Goal: Use online tool/utility: Utilize a website feature to perform a specific function

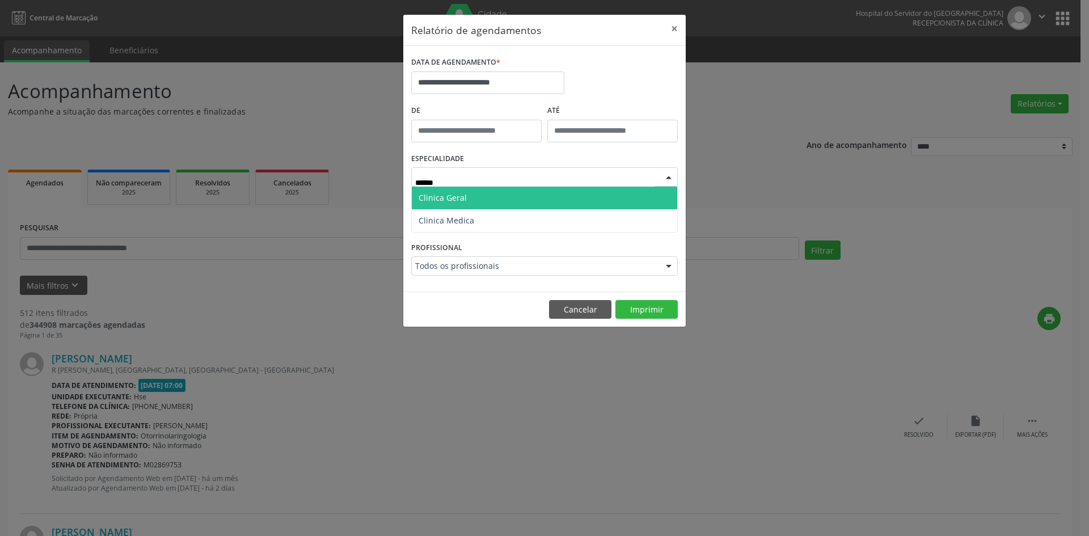
type input "*******"
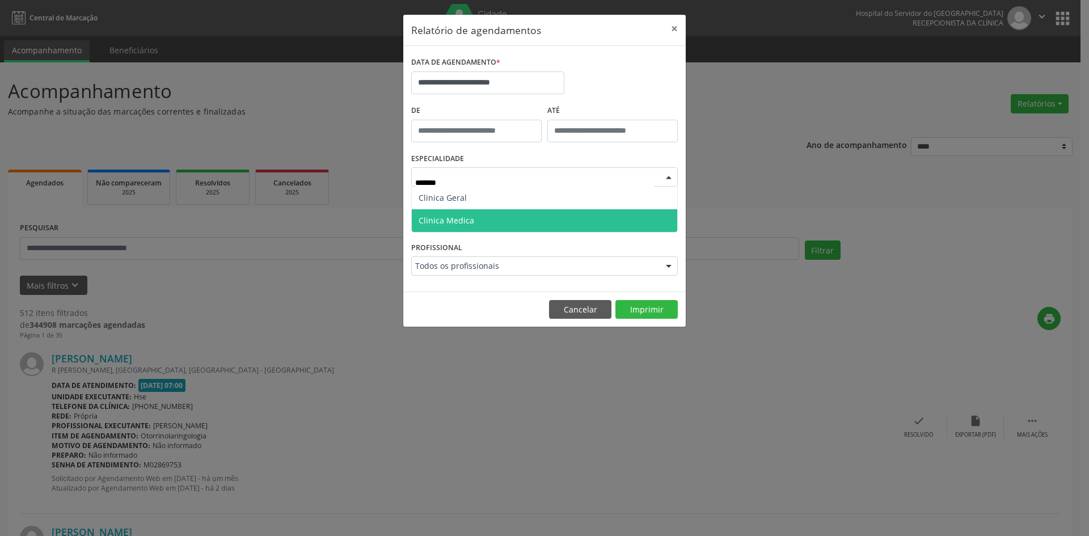
click at [503, 222] on span "Clinica Medica" at bounding box center [545, 220] width 266 height 23
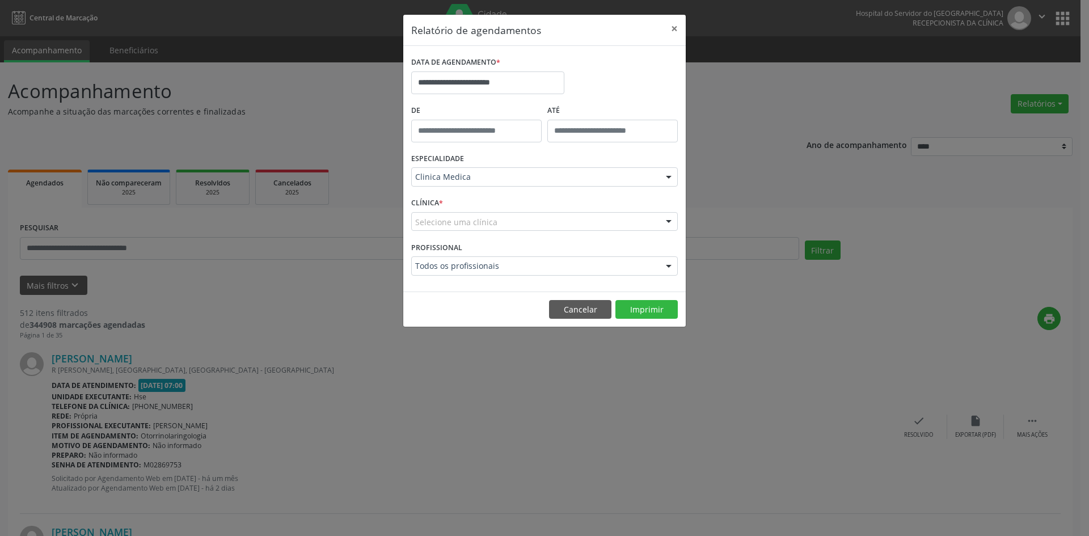
click at [607, 224] on div "Selecione uma clínica" at bounding box center [544, 221] width 267 height 19
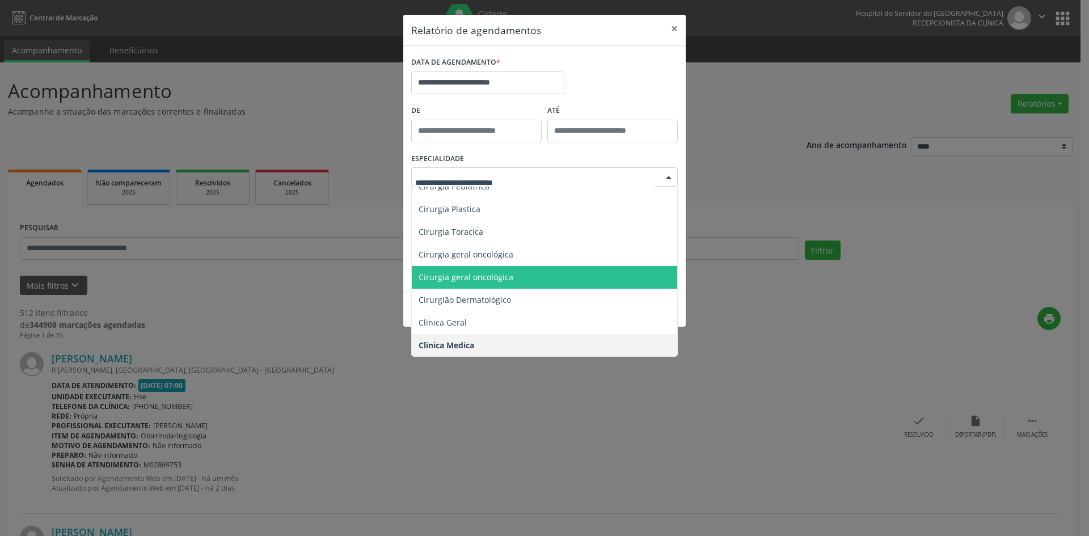
scroll to position [340, 0]
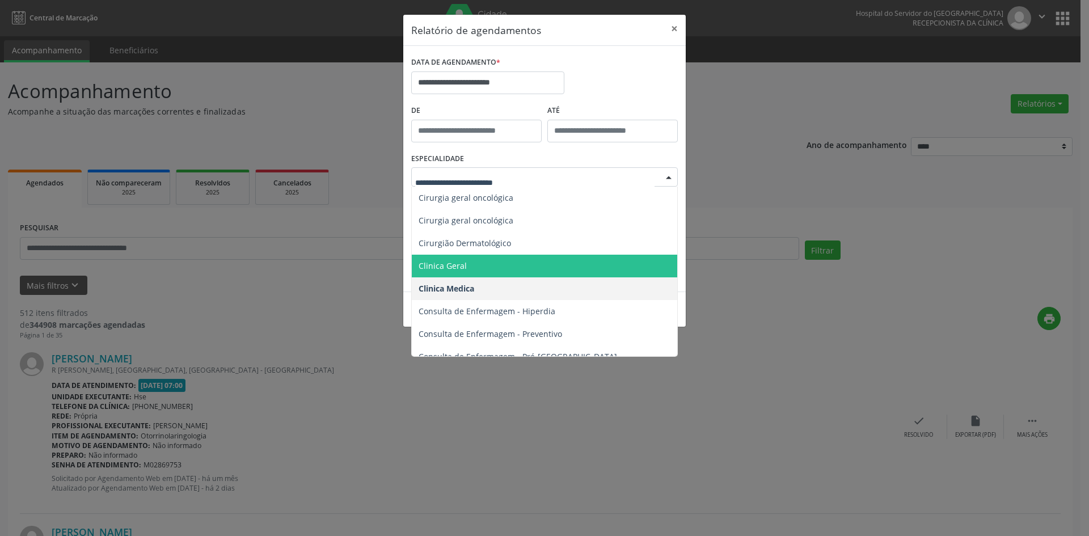
click at [515, 271] on span "Clinica Geral" at bounding box center [545, 266] width 267 height 23
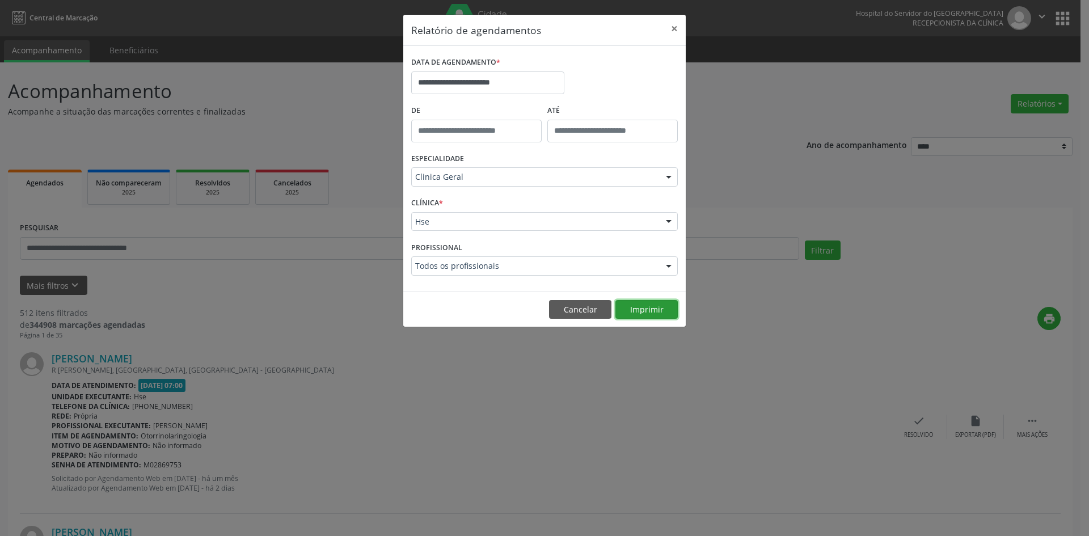
click at [638, 309] on button "Imprimir" at bounding box center [647, 309] width 62 height 19
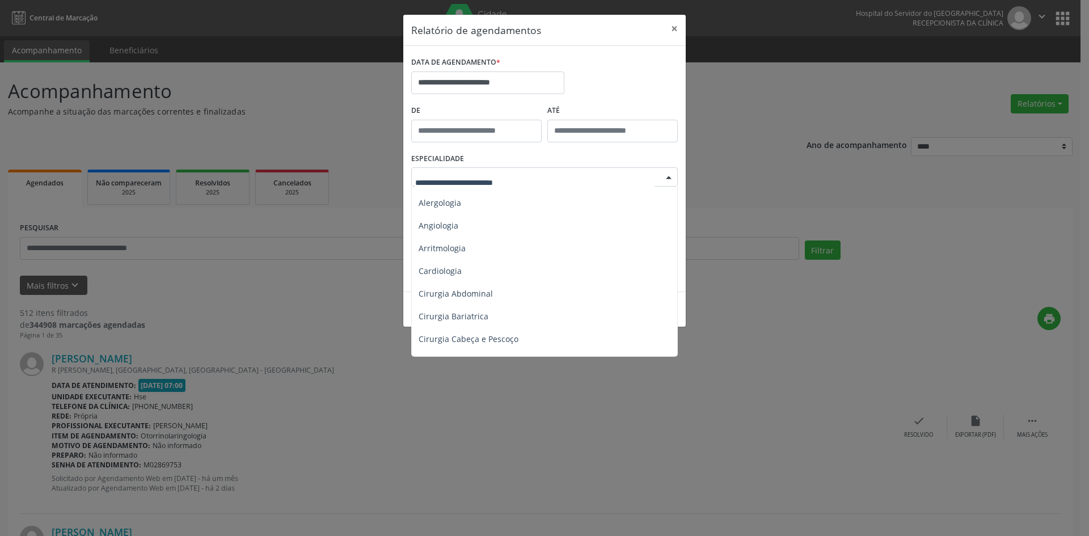
scroll to position [0, 0]
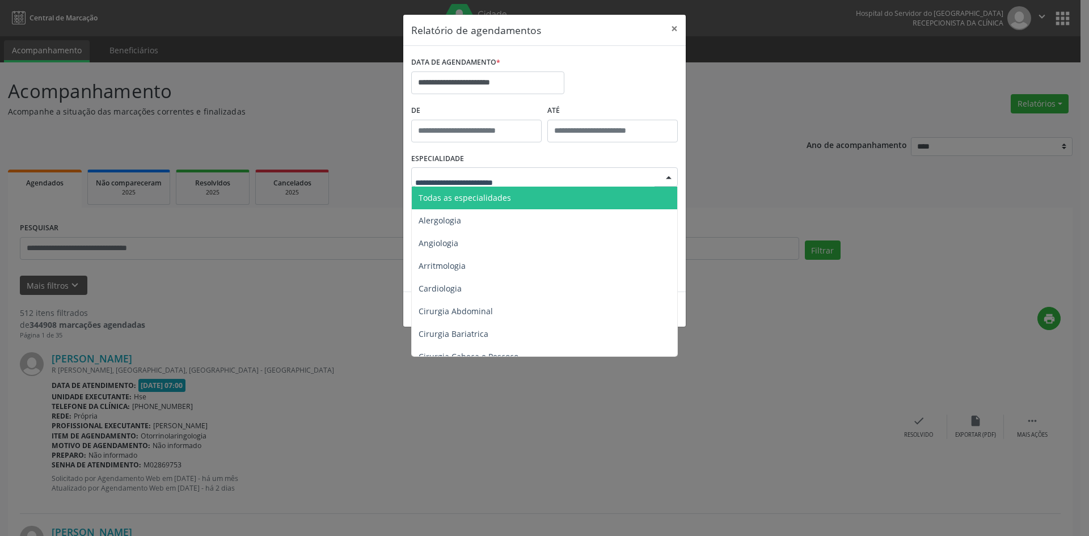
click at [529, 200] on span "Todas as especialidades" at bounding box center [545, 198] width 267 height 23
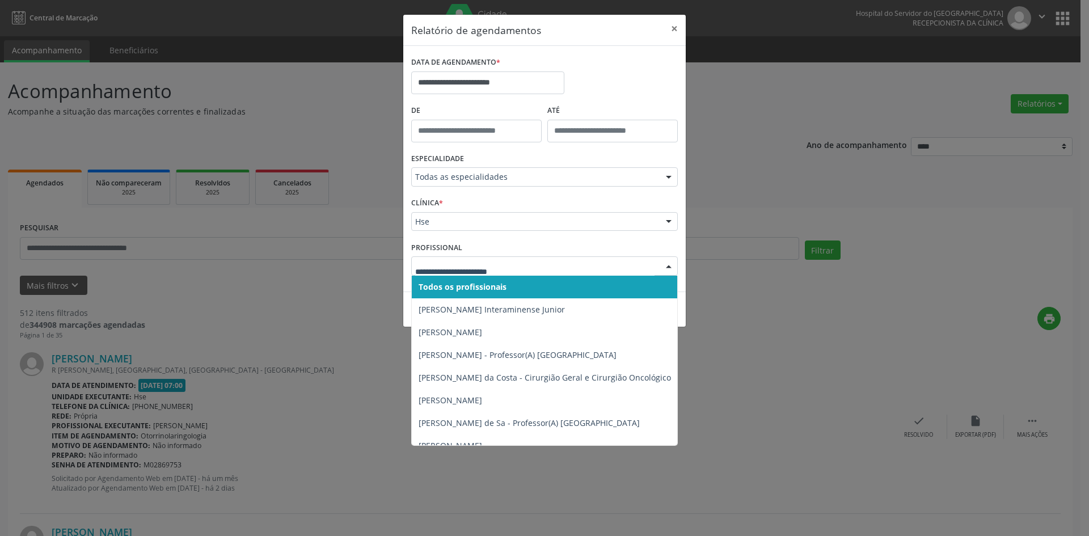
click at [669, 266] on div at bounding box center [668, 266] width 17 height 19
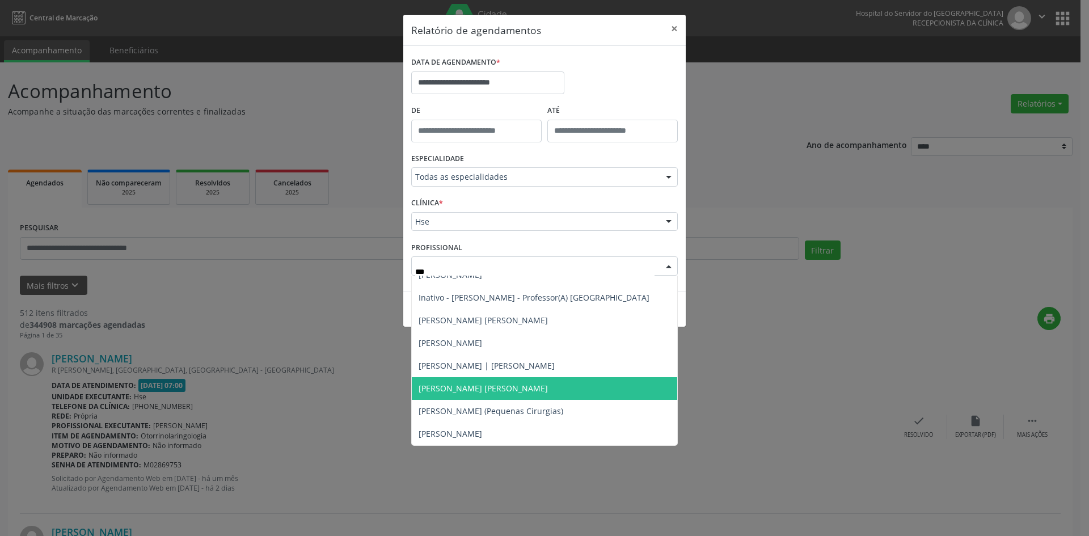
scroll to position [20, 0]
click at [516, 379] on span "[PERSON_NAME] [PERSON_NAME]" at bounding box center [545, 388] width 266 height 23
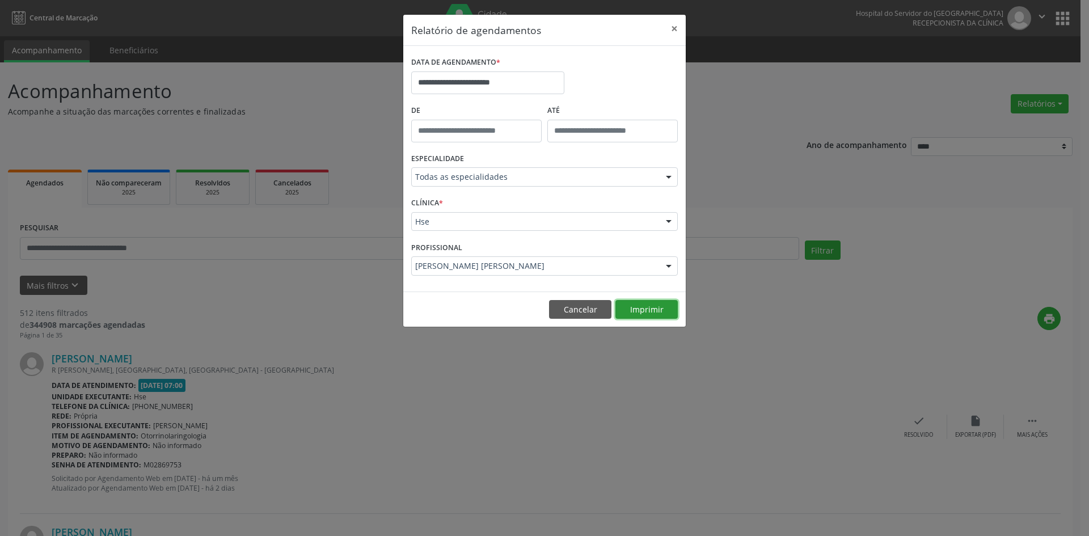
click at [649, 309] on button "Imprimir" at bounding box center [647, 309] width 62 height 19
click at [669, 268] on div at bounding box center [668, 266] width 17 height 19
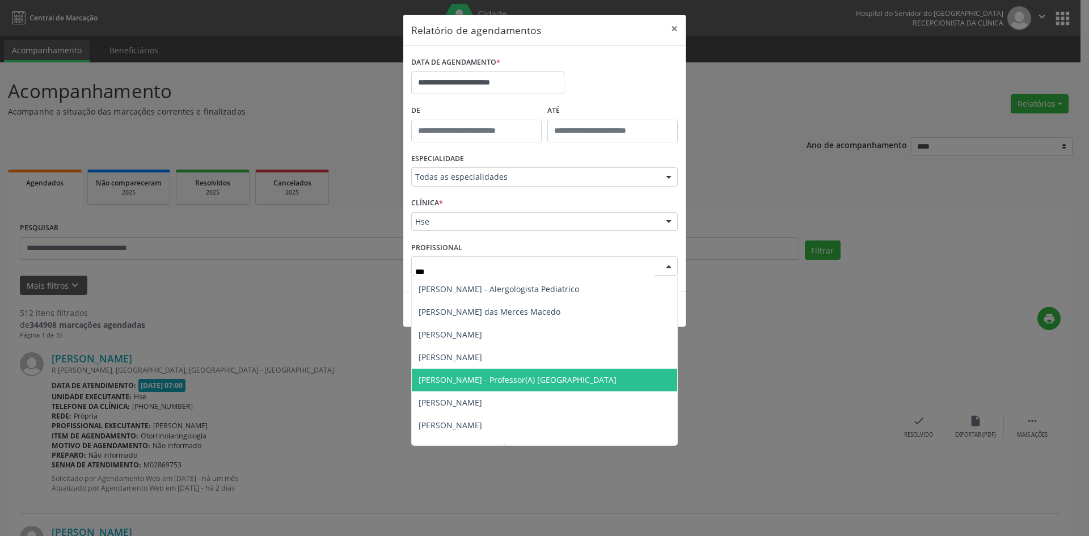
scroll to position [0, 0]
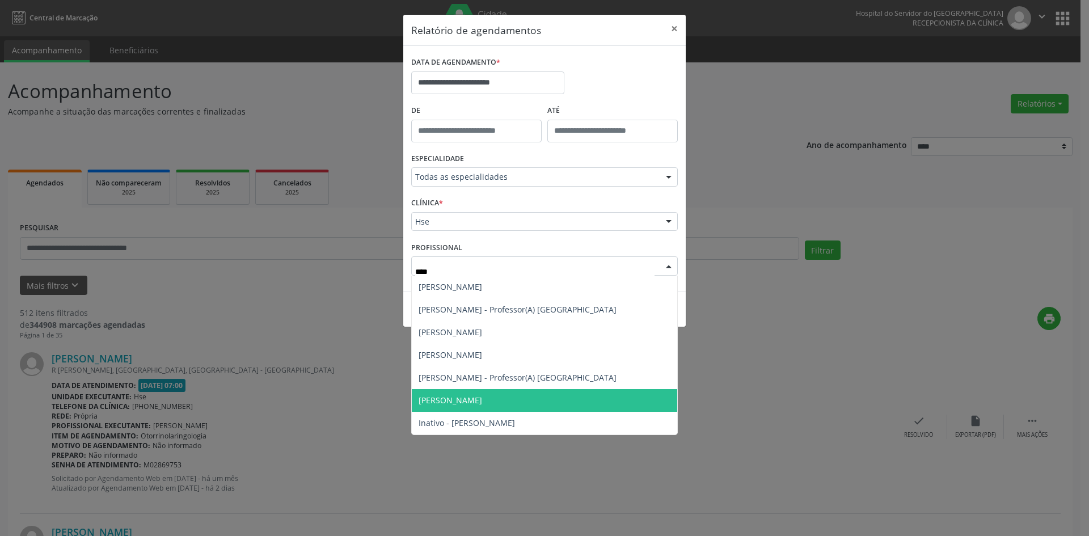
type input "*****"
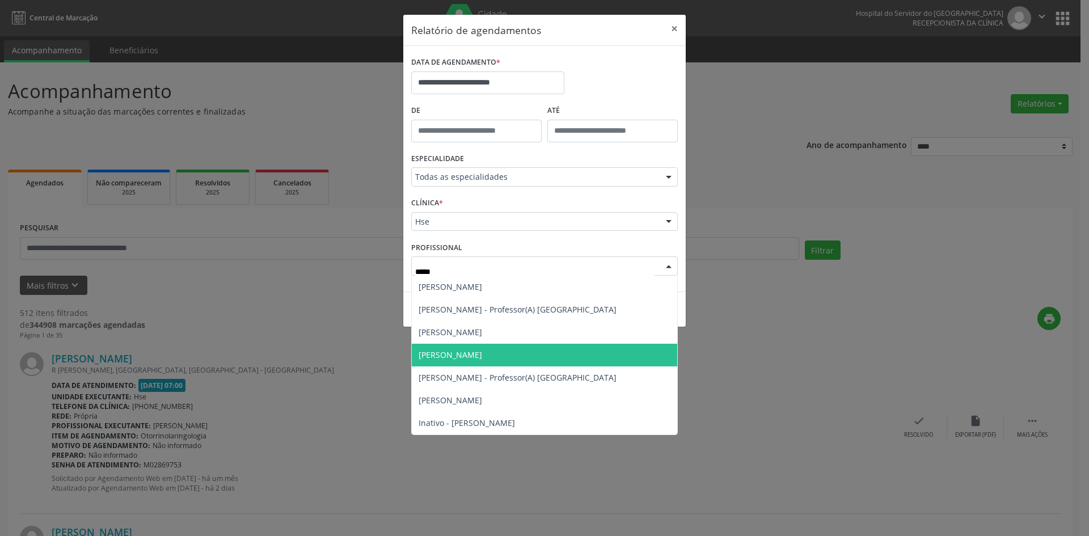
click at [520, 355] on span "[PERSON_NAME]" at bounding box center [545, 355] width 266 height 23
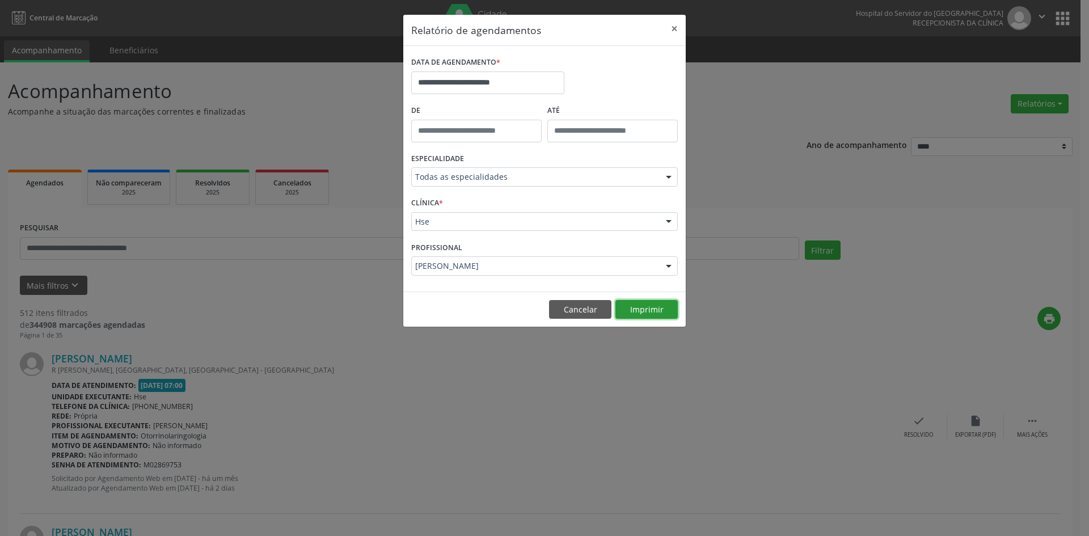
click at [645, 308] on button "Imprimir" at bounding box center [647, 309] width 62 height 19
